Goal: Task Accomplishment & Management: Manage account settings

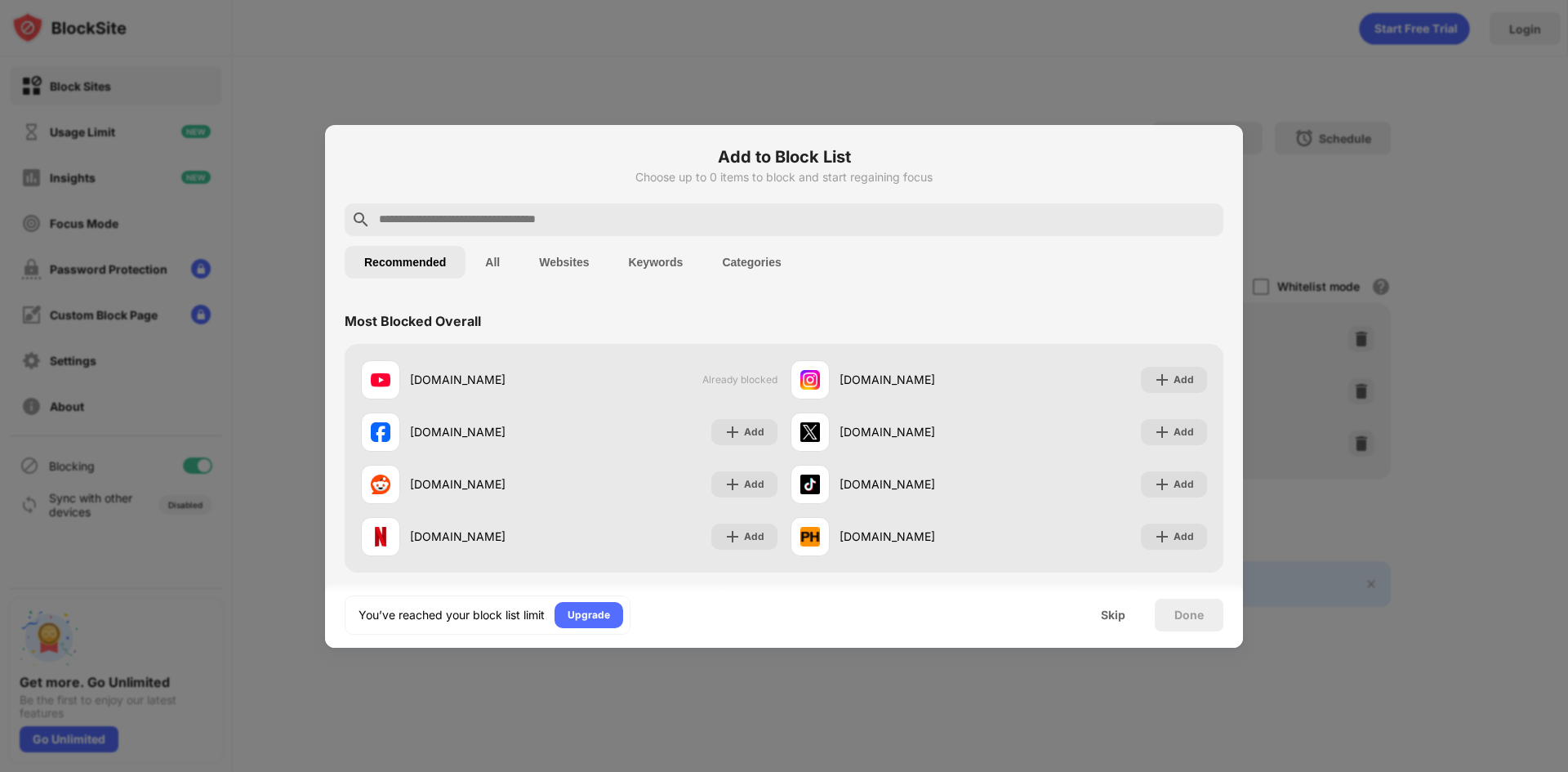
click at [484, 156] on h6 "Add to Block List" at bounding box center [784, 157] width 879 height 25
click at [548, 72] on div at bounding box center [784, 386] width 1568 height 772
click at [1111, 613] on div "Skip" at bounding box center [1113, 616] width 25 height 13
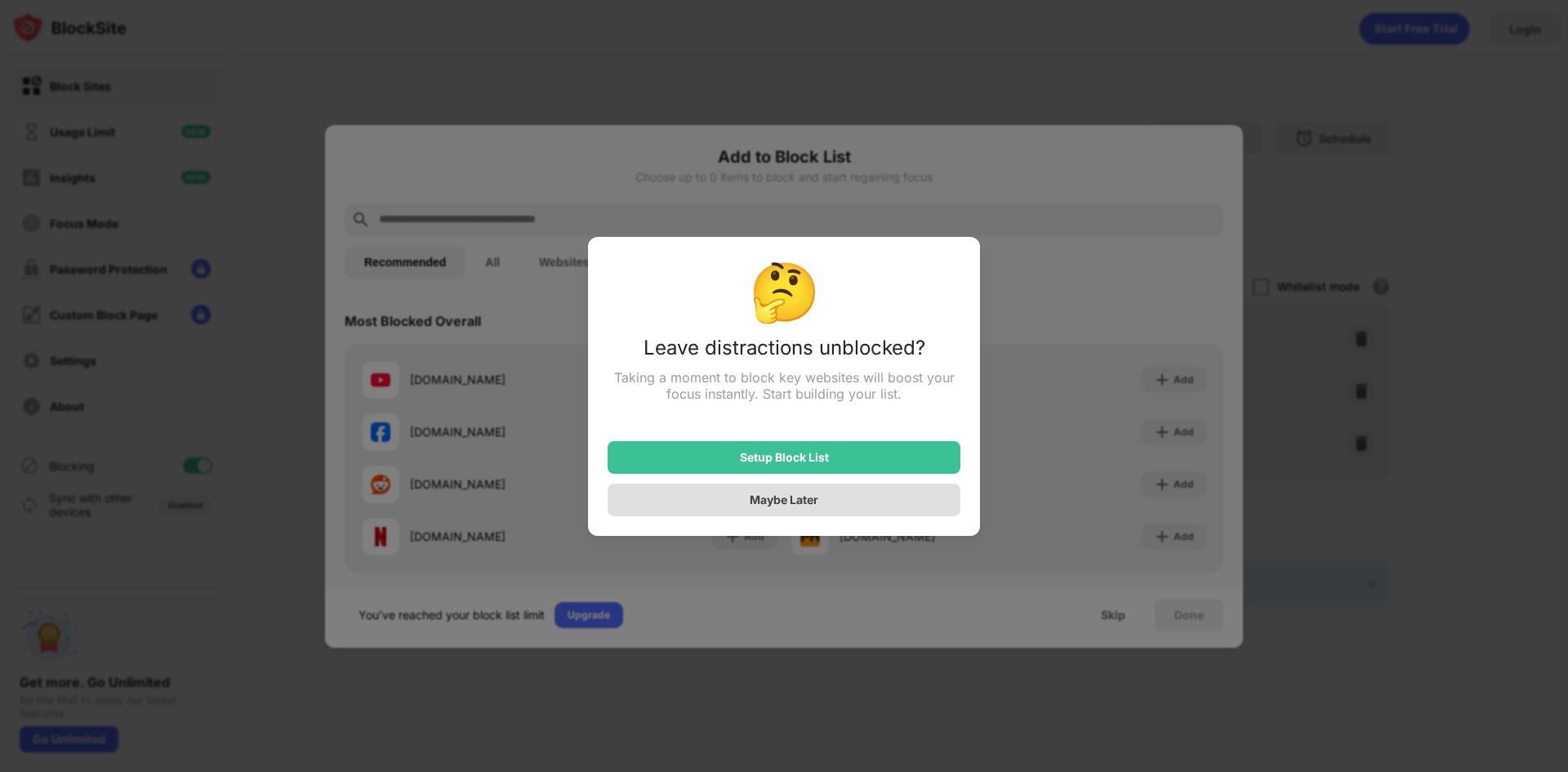
click at [833, 500] on div "Maybe Later" at bounding box center [784, 501] width 353 height 33
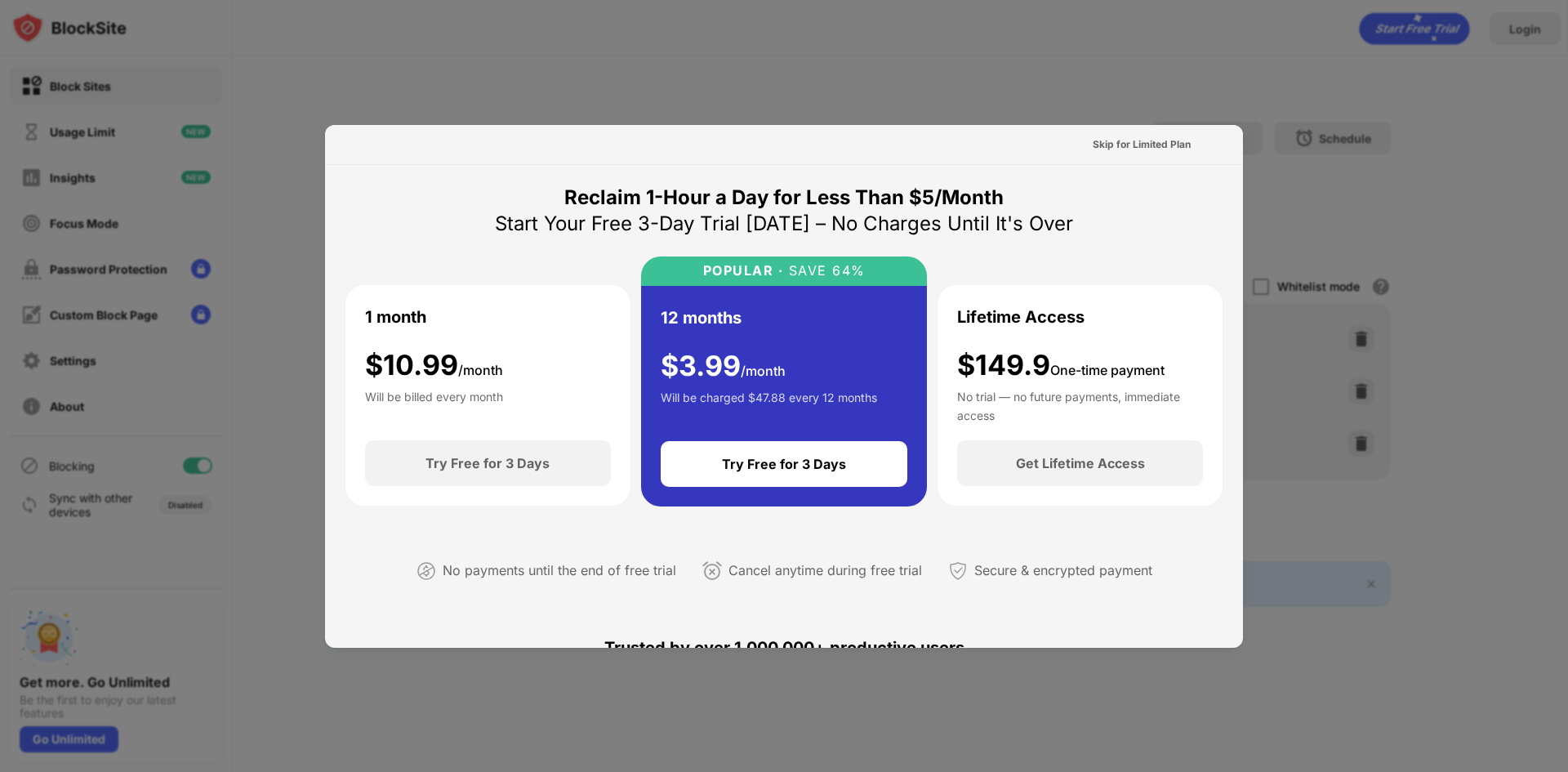
click at [1300, 182] on div at bounding box center [784, 386] width 1568 height 772
click at [1302, 175] on div at bounding box center [784, 386] width 1568 height 772
click at [1107, 146] on div "Skip for Limited Plan" at bounding box center [1141, 145] width 98 height 17
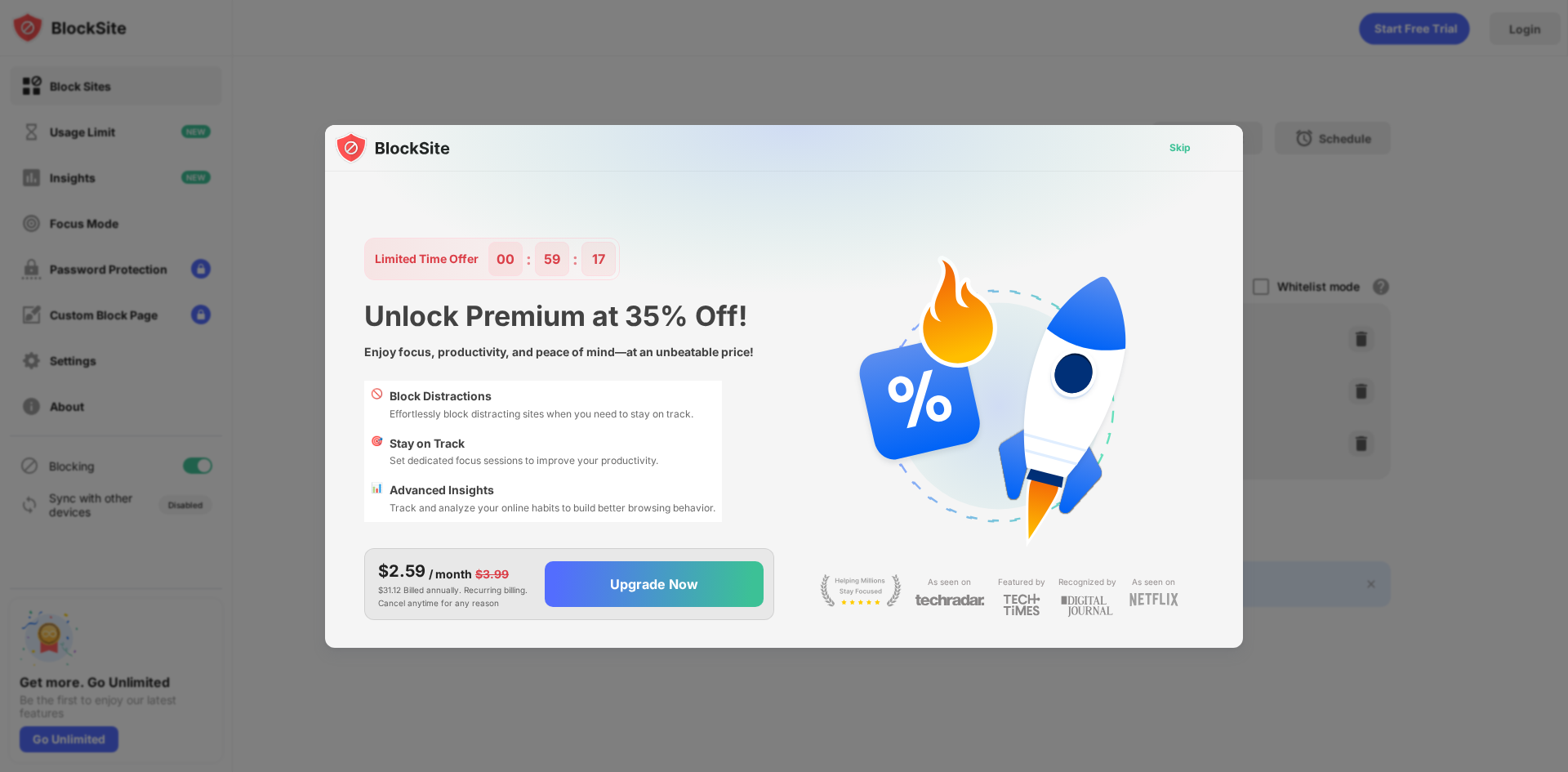
click at [1189, 146] on div "Skip" at bounding box center [1180, 148] width 22 height 17
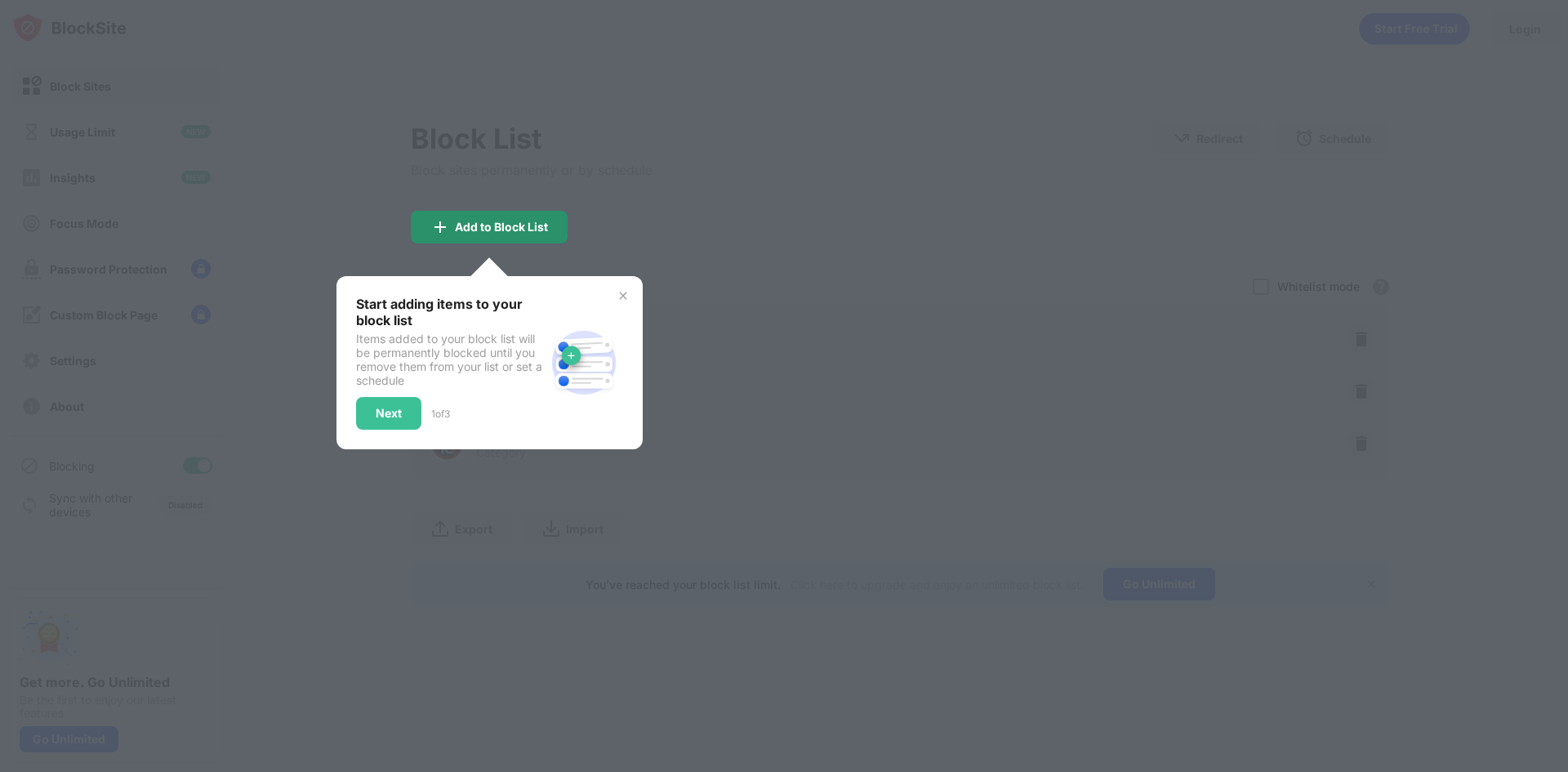
click at [674, 199] on div at bounding box center [784, 386] width 1568 height 772
click at [496, 218] on div "Add to Block List" at bounding box center [490, 228] width 157 height 33
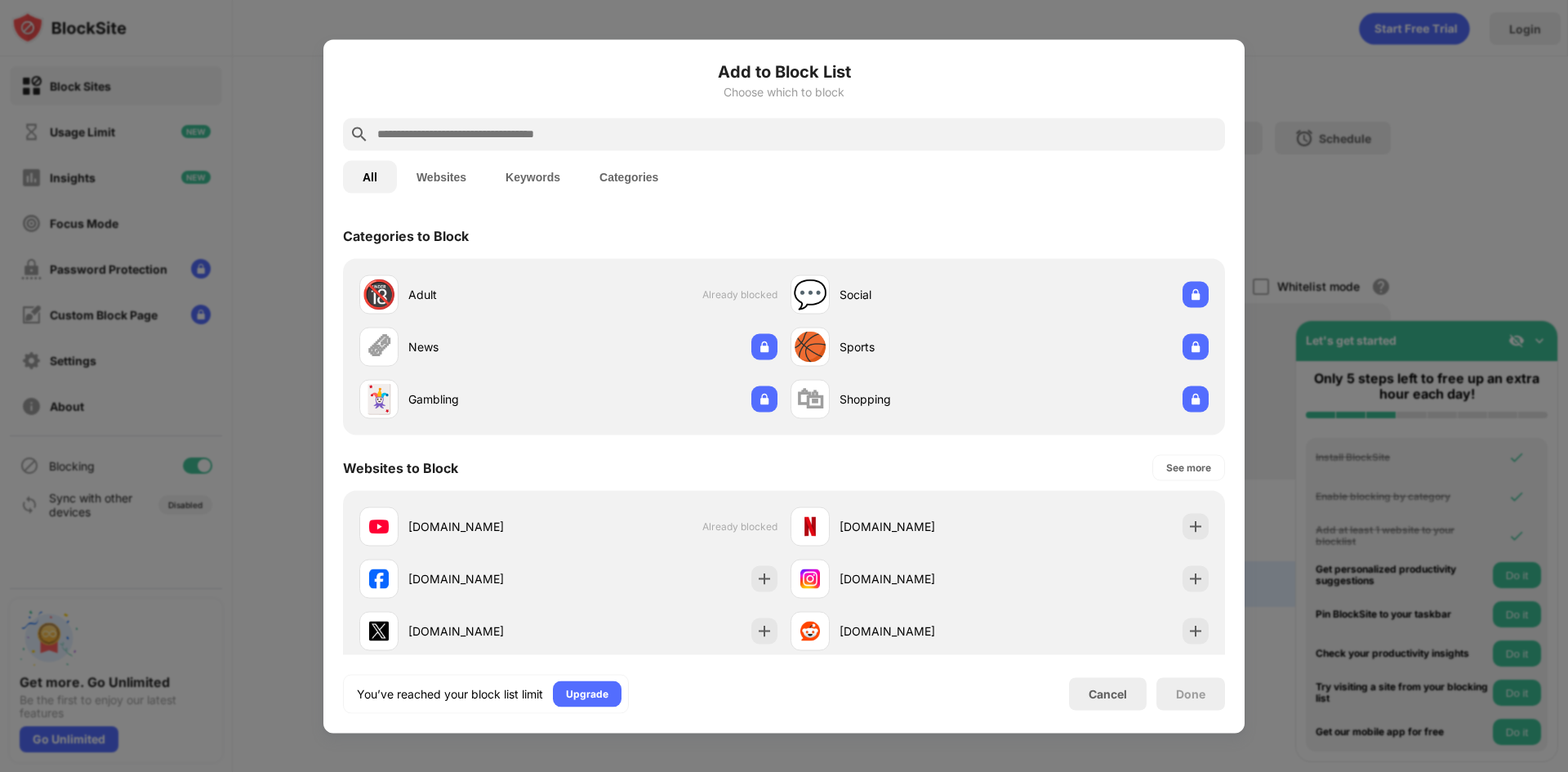
click at [1259, 209] on div at bounding box center [784, 386] width 1568 height 772
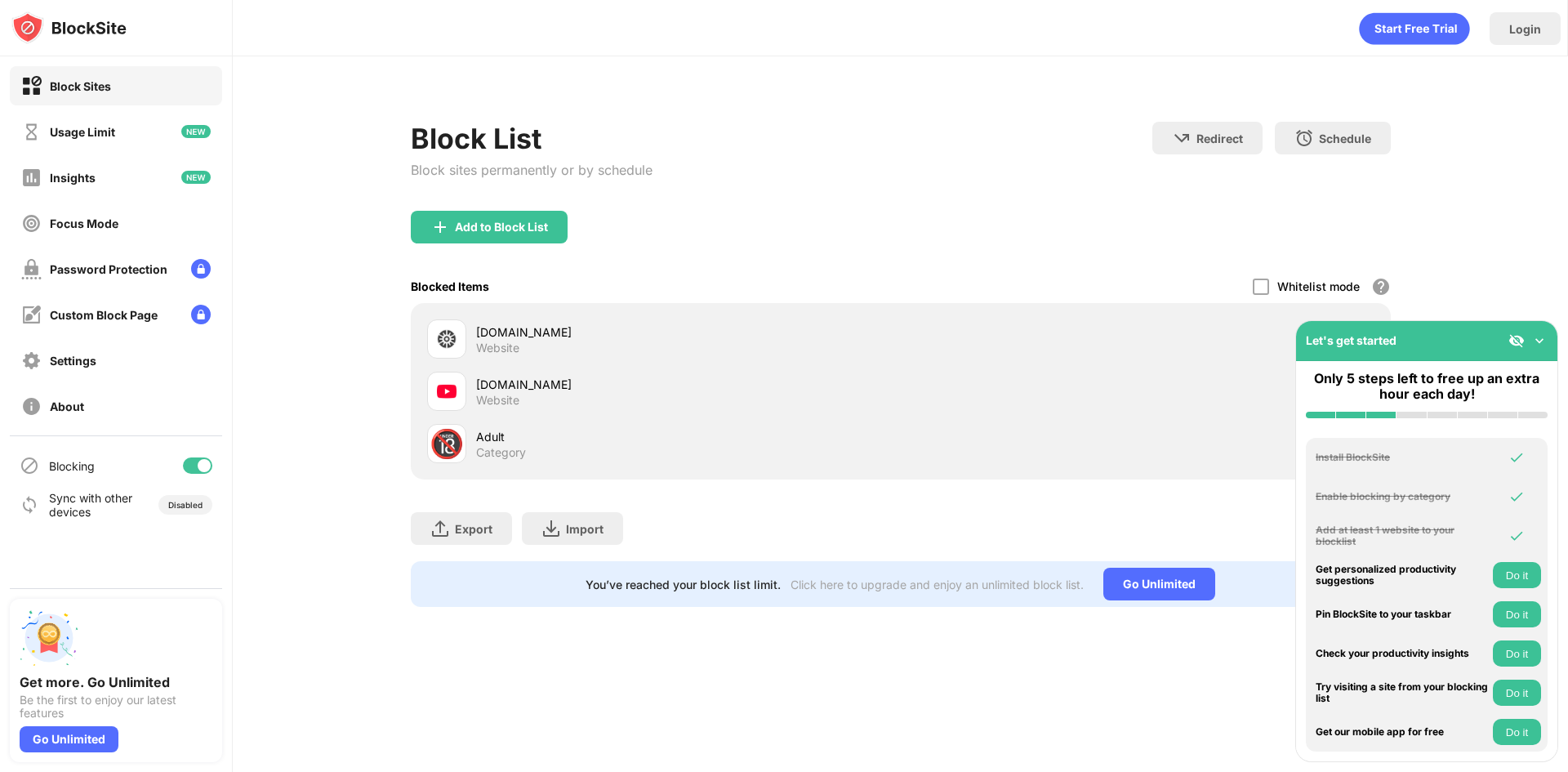
click at [1542, 335] on img at bounding box center [1540, 341] width 17 height 17
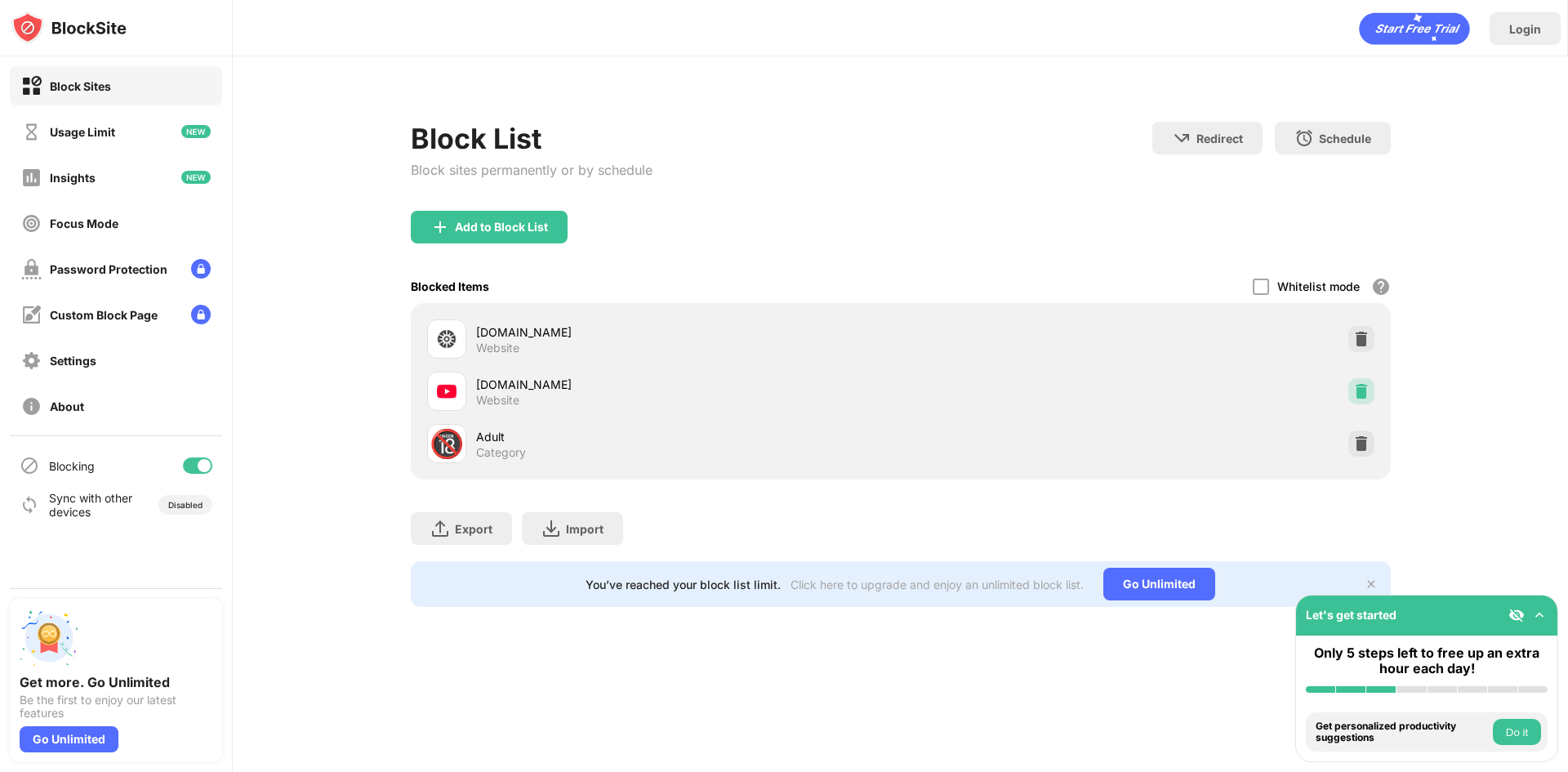
click at [1370, 389] on div at bounding box center [1361, 391] width 26 height 26
